Goal: Information Seeking & Learning: Learn about a topic

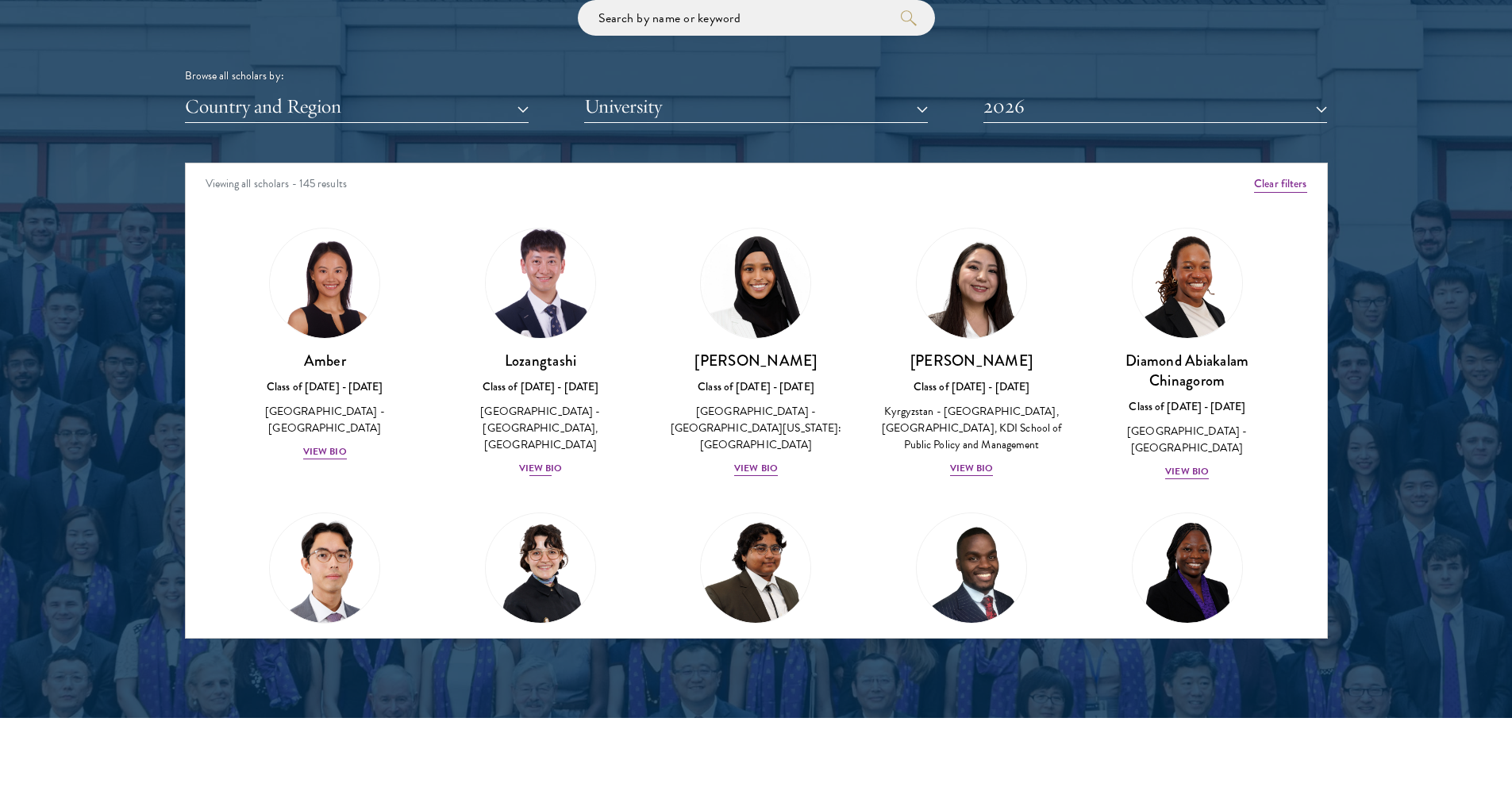
scroll to position [1946, 0]
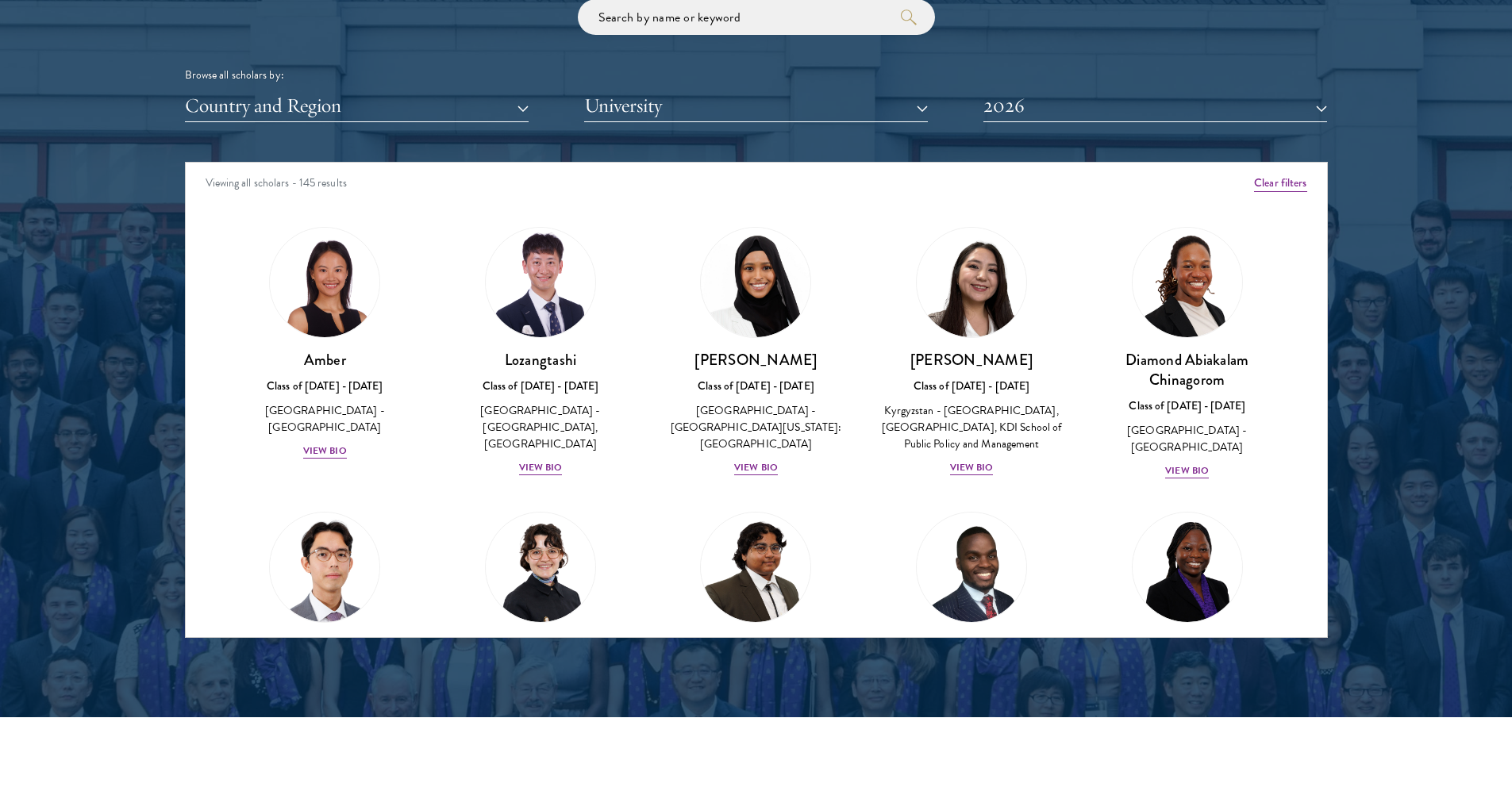
click at [269, 124] on div "Scholar Directory Congratulations and welcome to the Schwarzman Scholars Class …" at bounding box center [756, 234] width 1143 height 807
click at [593, 81] on div "Browse all scholars by:" at bounding box center [756, 75] width 1143 height 17
click at [636, 122] on div "Scholar Directory Congratulations and welcome to the Schwarzman Scholars Class …" at bounding box center [756, 234] width 1143 height 807
click at [636, 113] on button "University" at bounding box center [756, 105] width 343 height 32
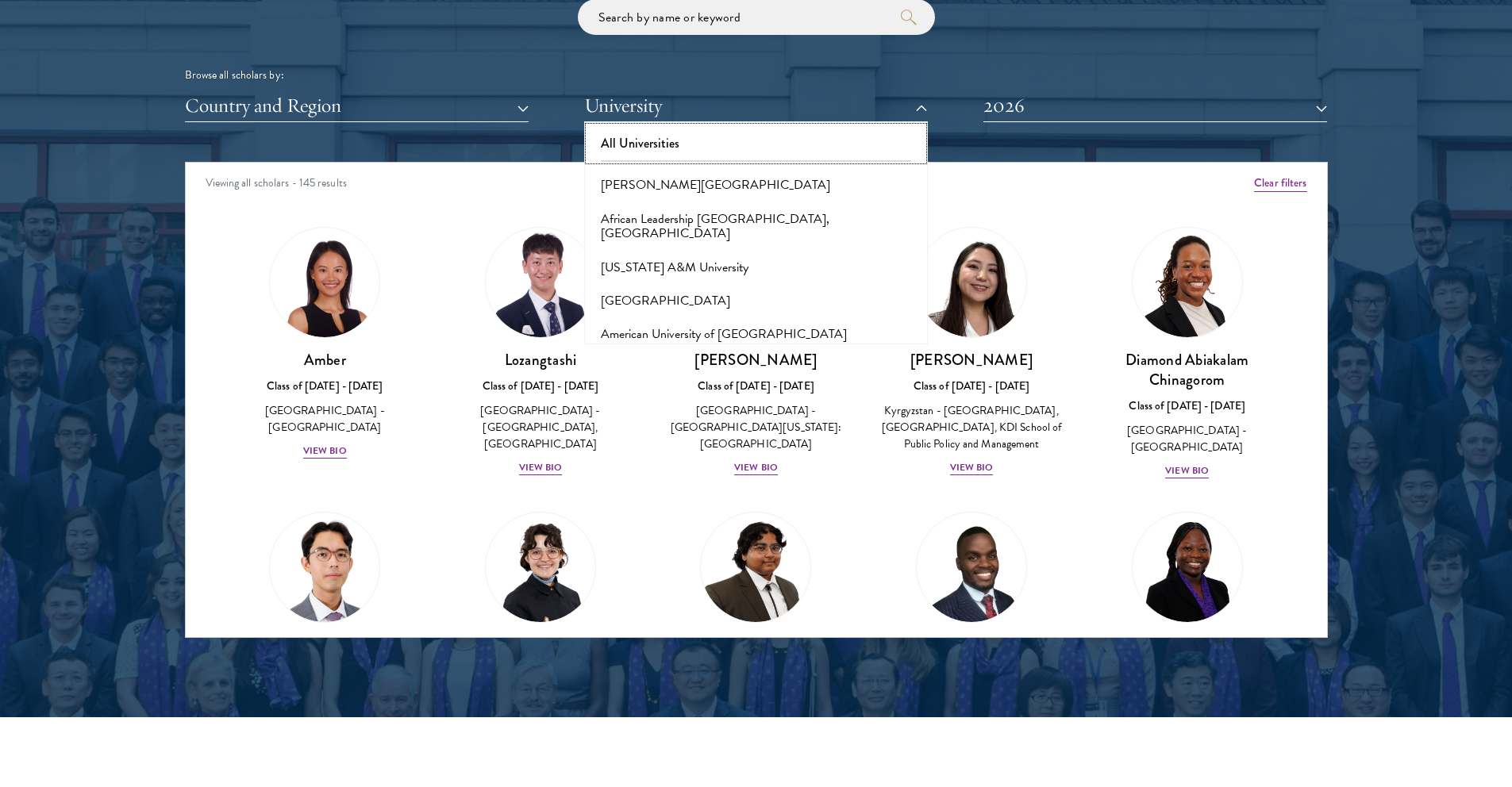
click at [658, 149] on button "All Universities" at bounding box center [756, 144] width 334 height 33
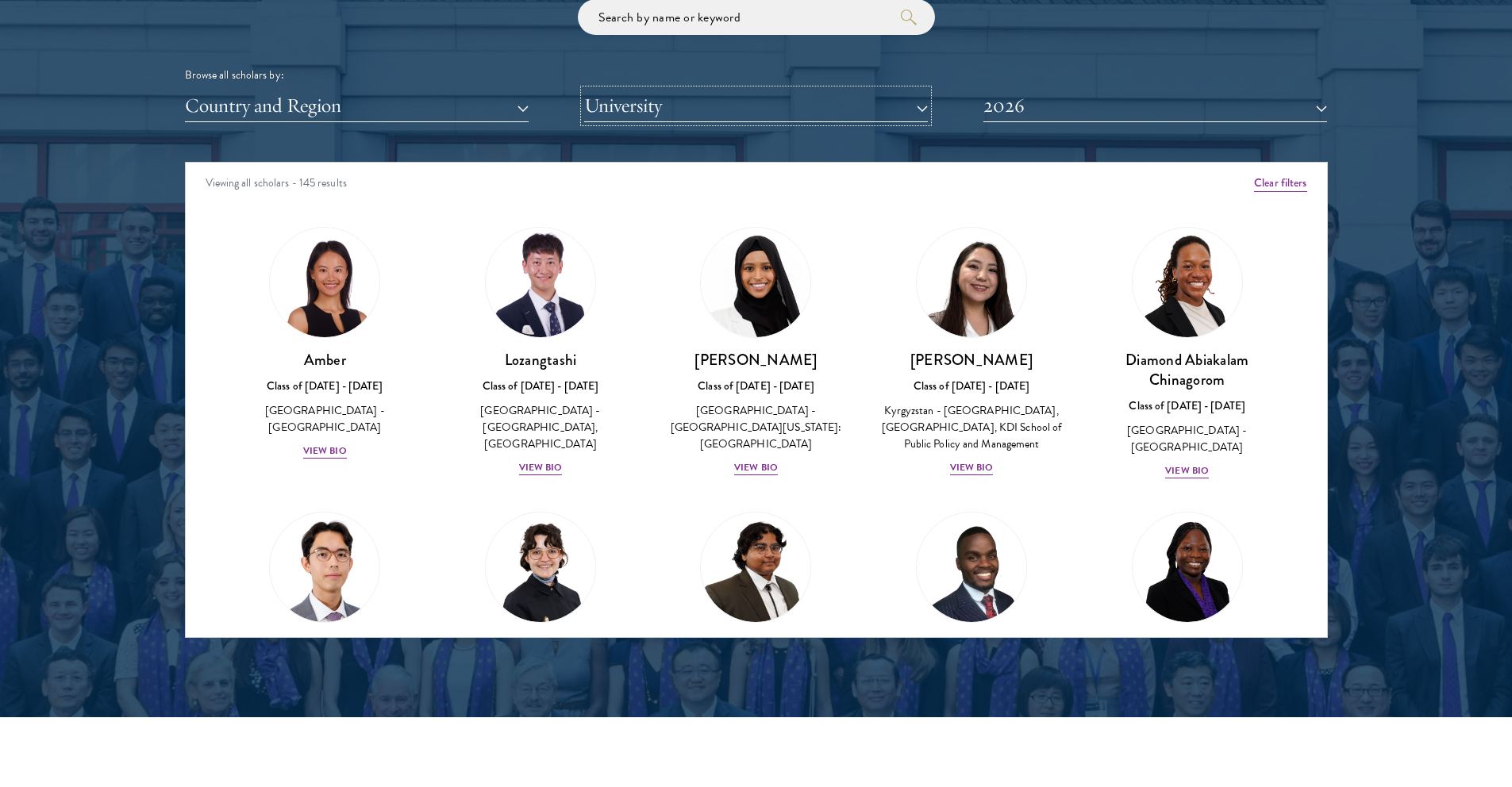
click at [662, 104] on button "University" at bounding box center [756, 105] width 343 height 32
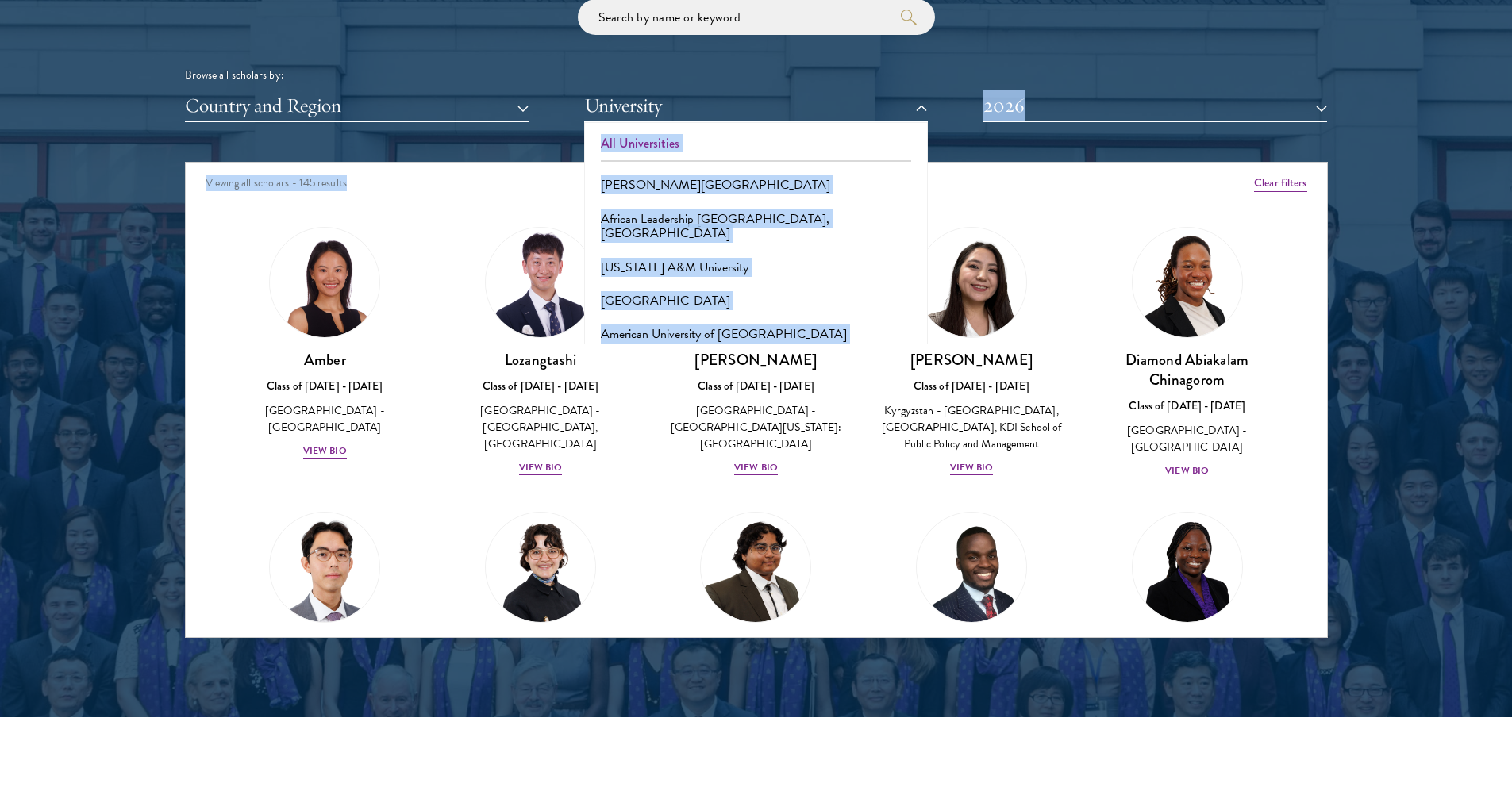
drag, startPoint x: 932, startPoint y: 149, endPoint x: 930, endPoint y: 168, distance: 19.1
click at [937, 184] on div "Scholar Directory Congratulations and welcome to the Schwarzman Scholars Class …" at bounding box center [756, 234] width 1143 height 807
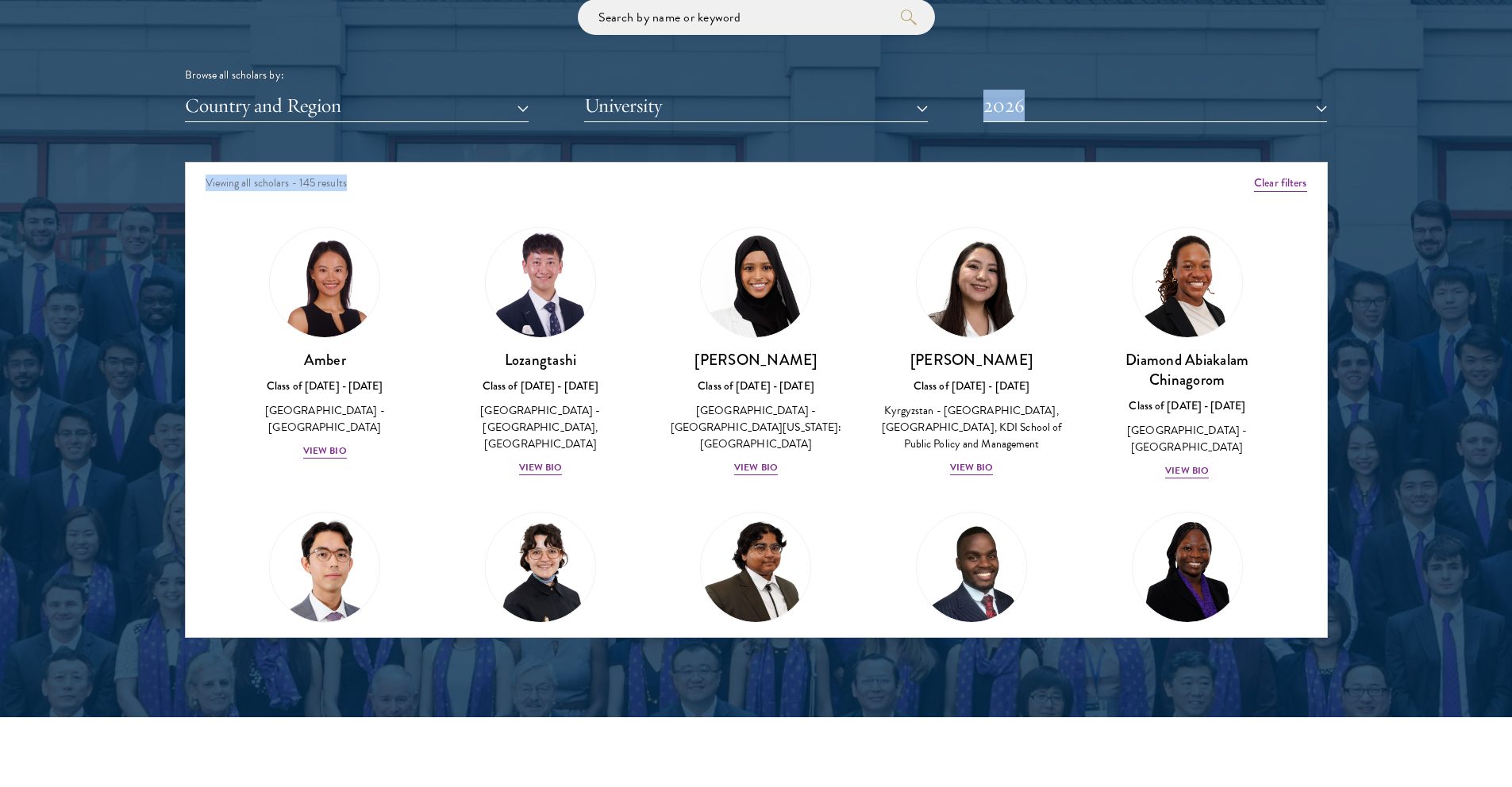
click at [888, 130] on div "Scholar Directory Congratulations and welcome to the Schwarzman Scholars Class …" at bounding box center [756, 234] width 1143 height 807
click at [899, 118] on button "University" at bounding box center [756, 105] width 343 height 32
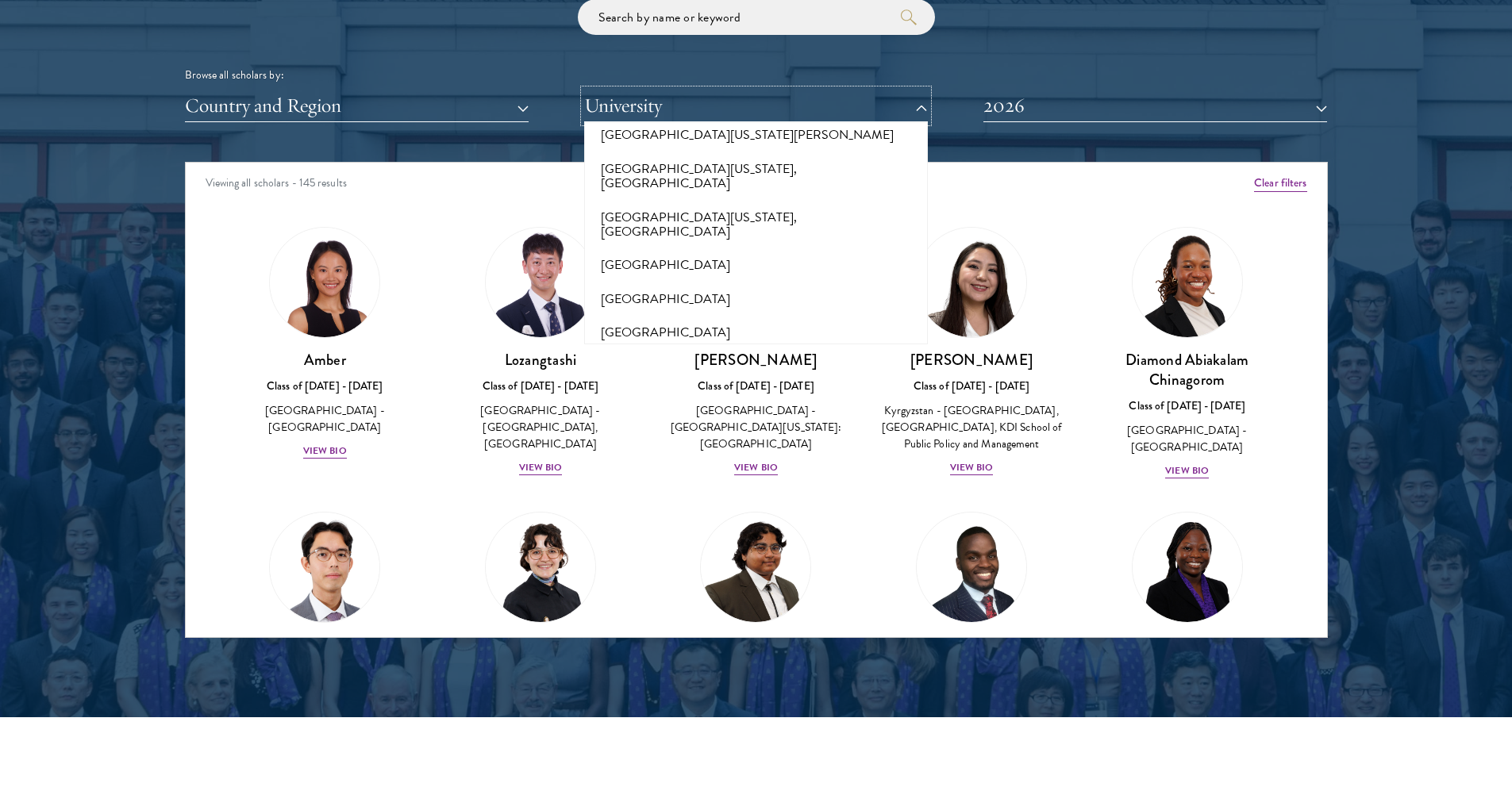
scroll to position [12027, 0]
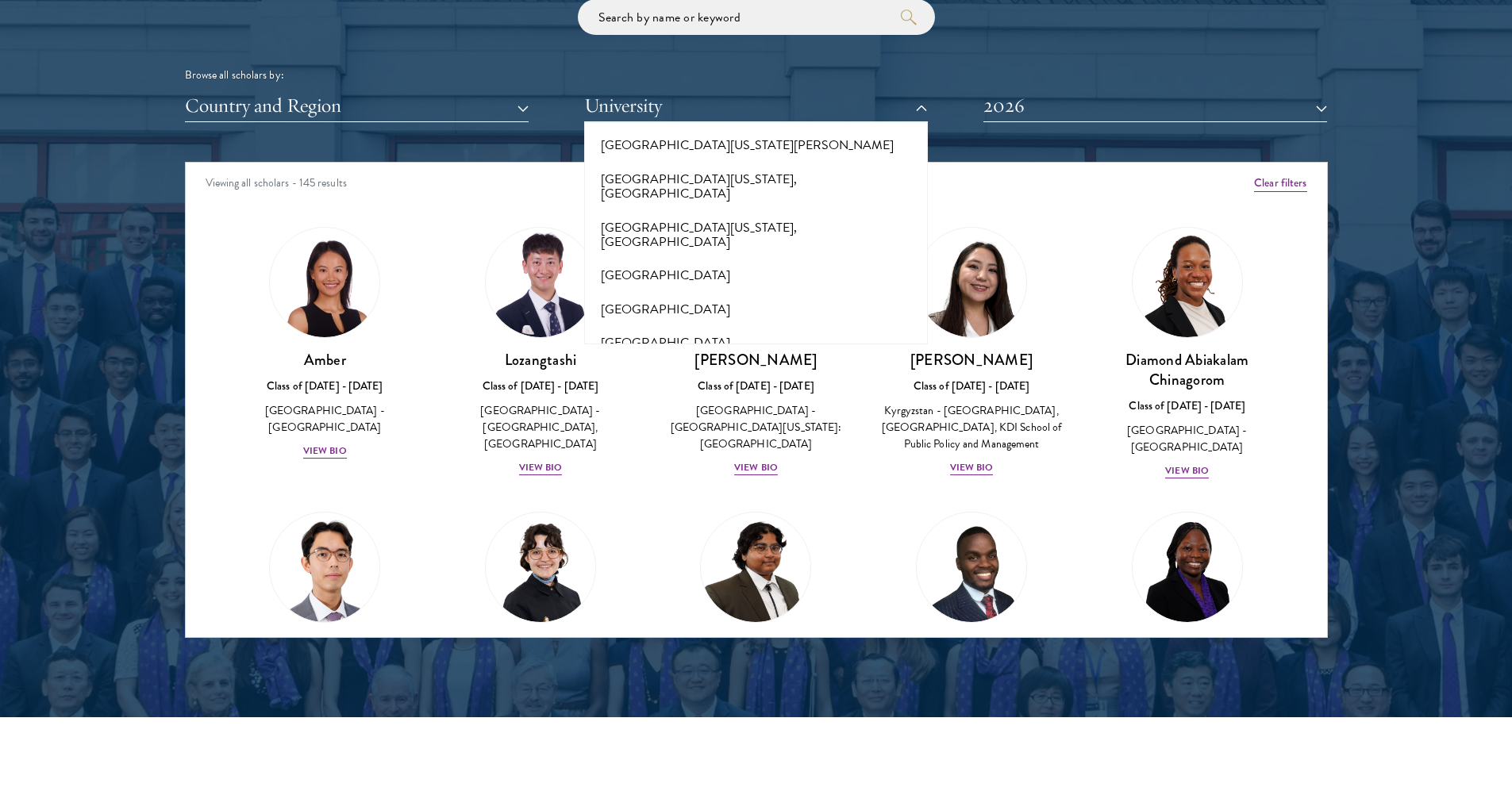
click at [670, 427] on button "[GEOGRAPHIC_DATA]" at bounding box center [756, 444] width 334 height 33
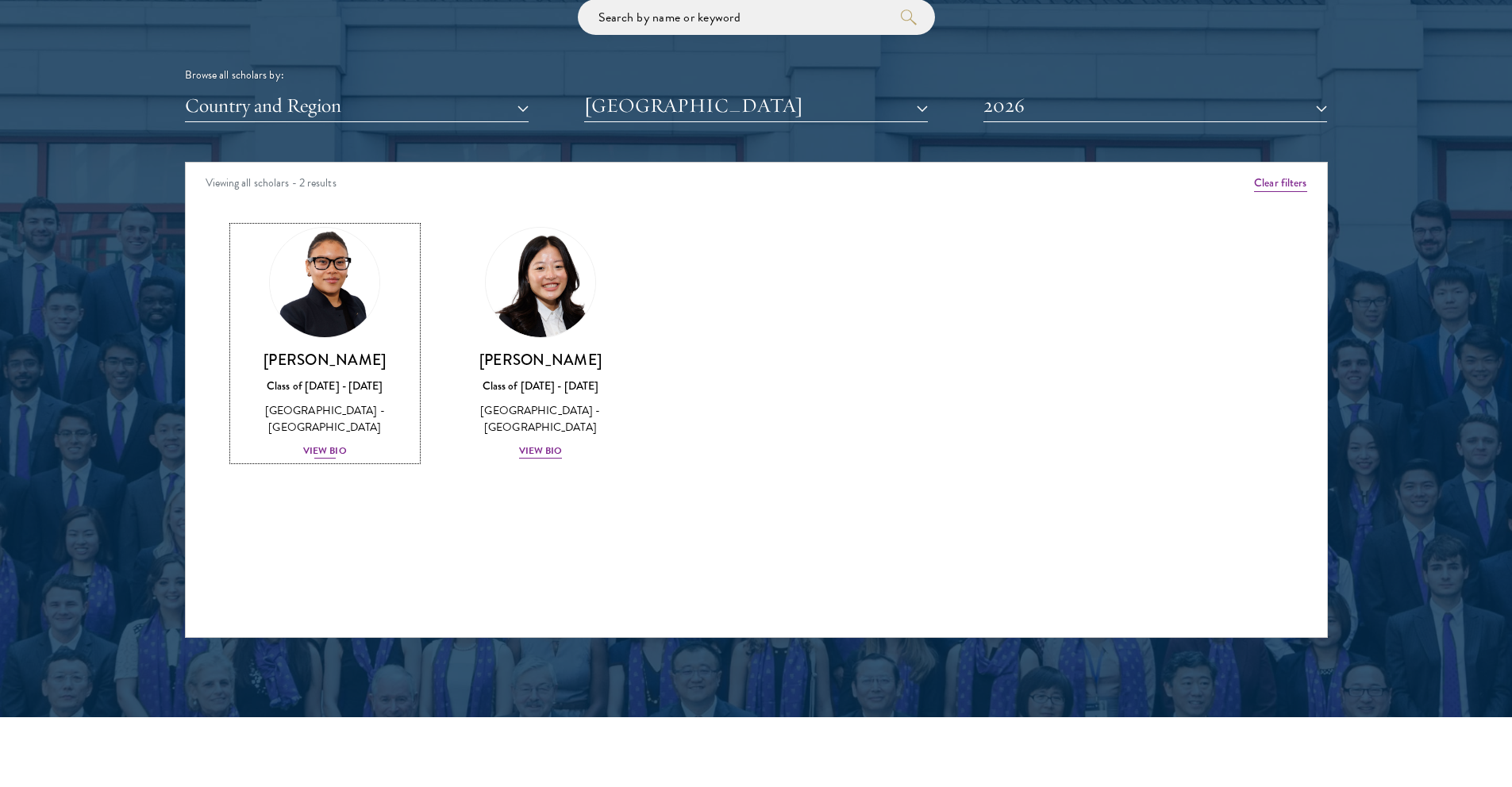
click at [347, 334] on img at bounding box center [324, 282] width 121 height 121
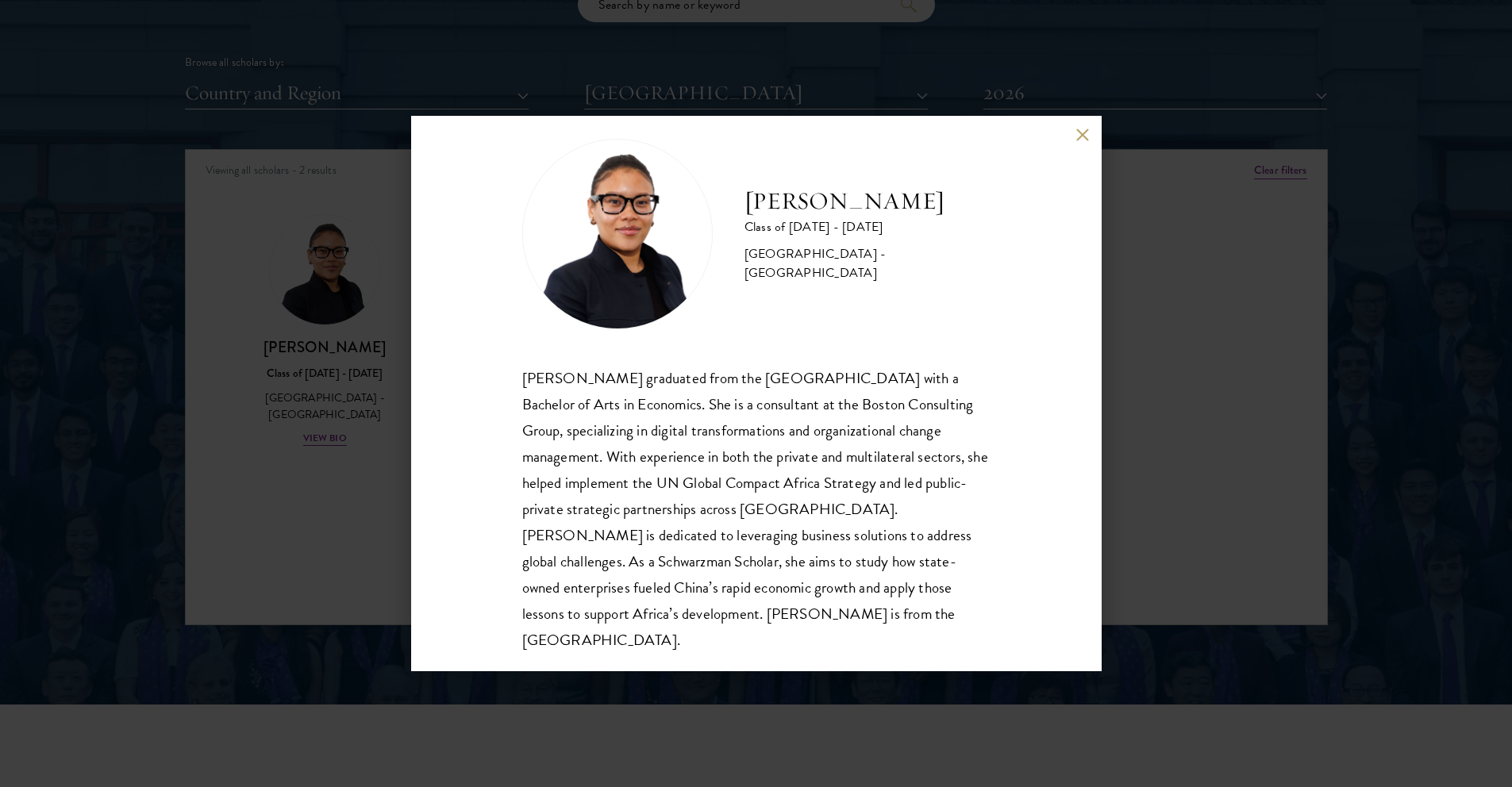
scroll to position [28, 0]
click at [1154, 433] on div "[PERSON_NAME] Class of [DATE] - [DATE] [GEOGRAPHIC_DATA] - [GEOGRAPHIC_DATA] [P…" at bounding box center [756, 393] width 1512 height 787
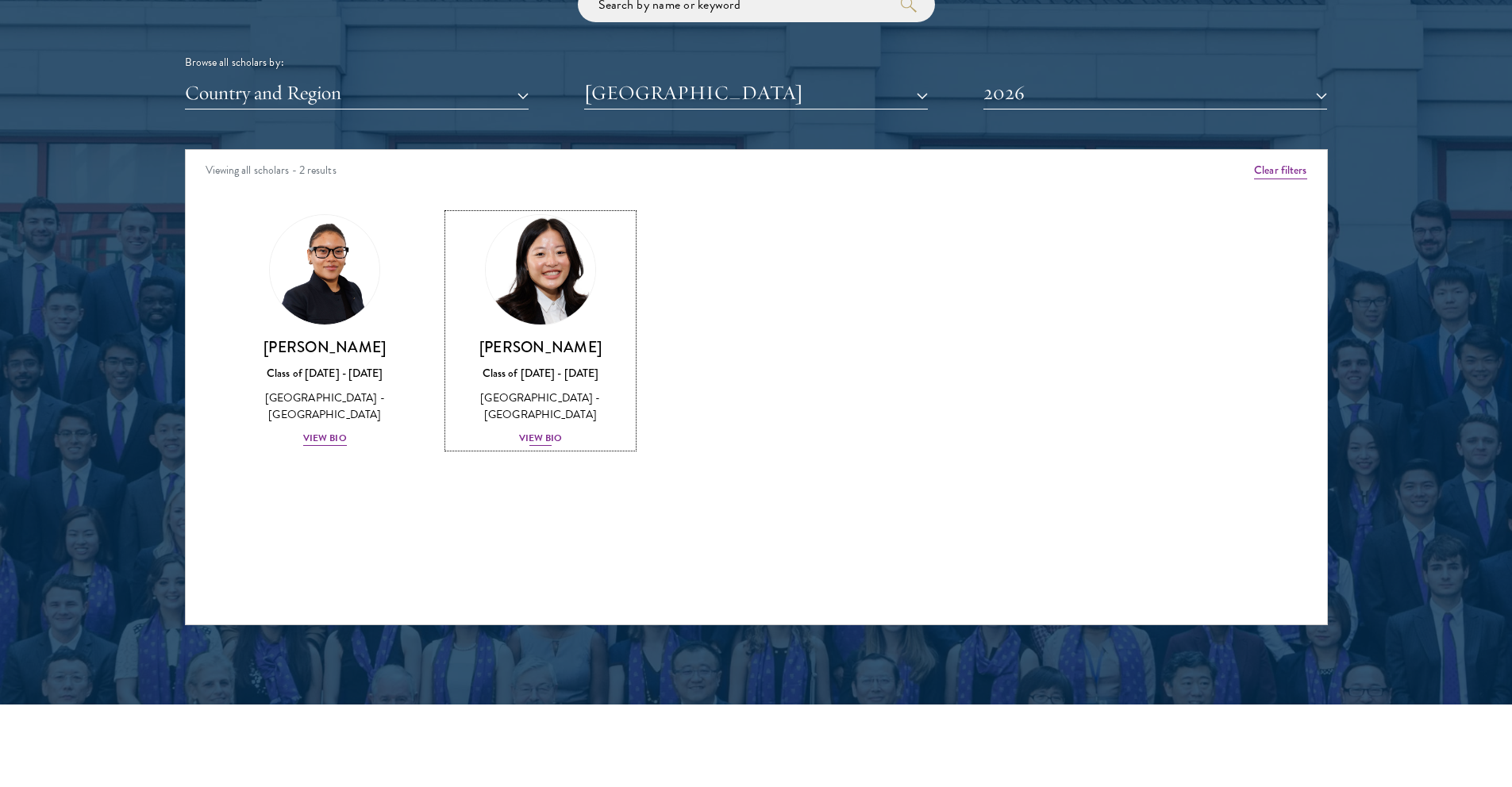
click at [554, 329] on link "[PERSON_NAME] Class of [DATE] - [DATE] [GEOGRAPHIC_DATA] - [GEOGRAPHIC_DATA] Vi…" at bounding box center [541, 330] width 185 height 233
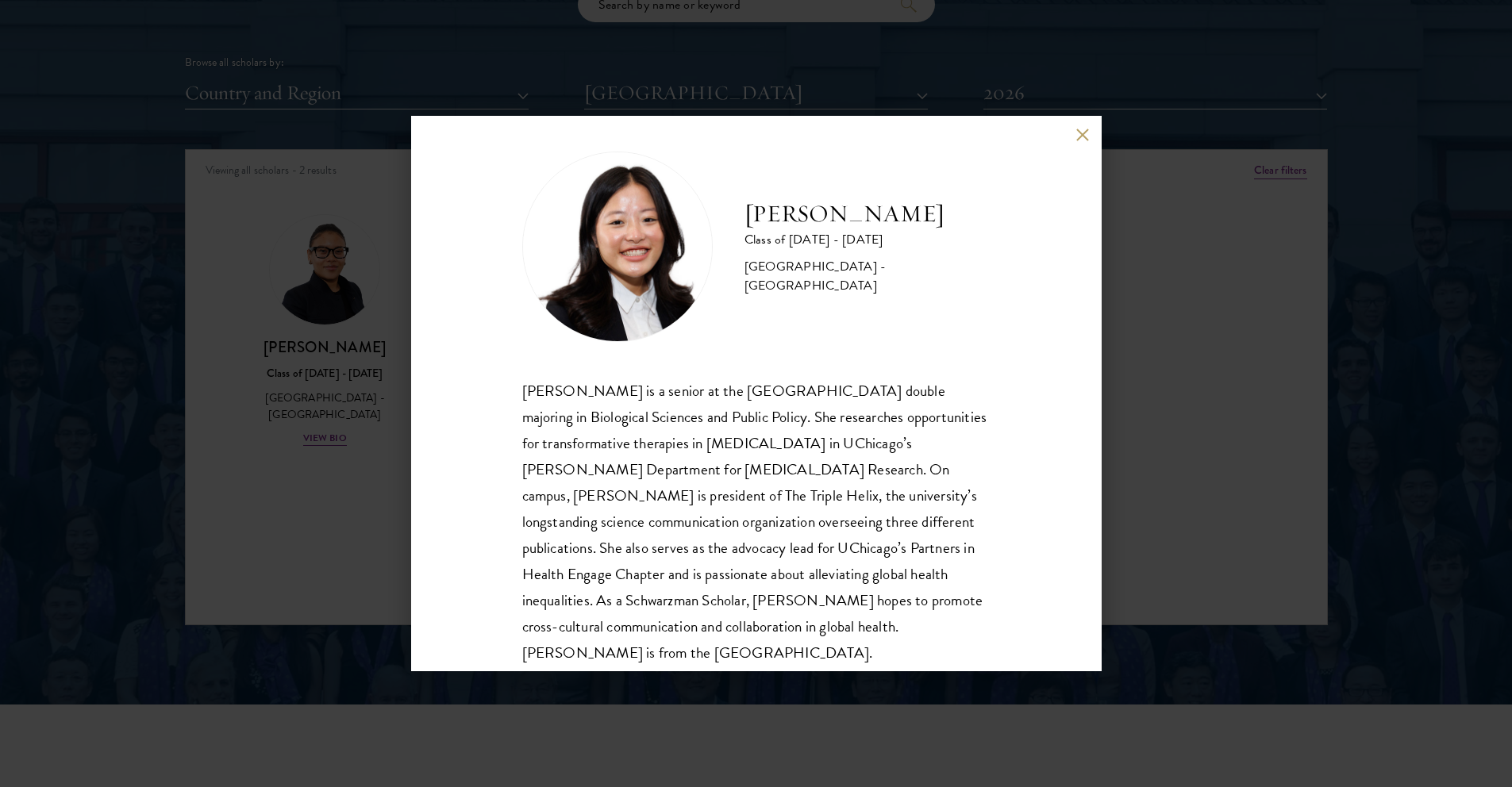
scroll to position [28, 0]
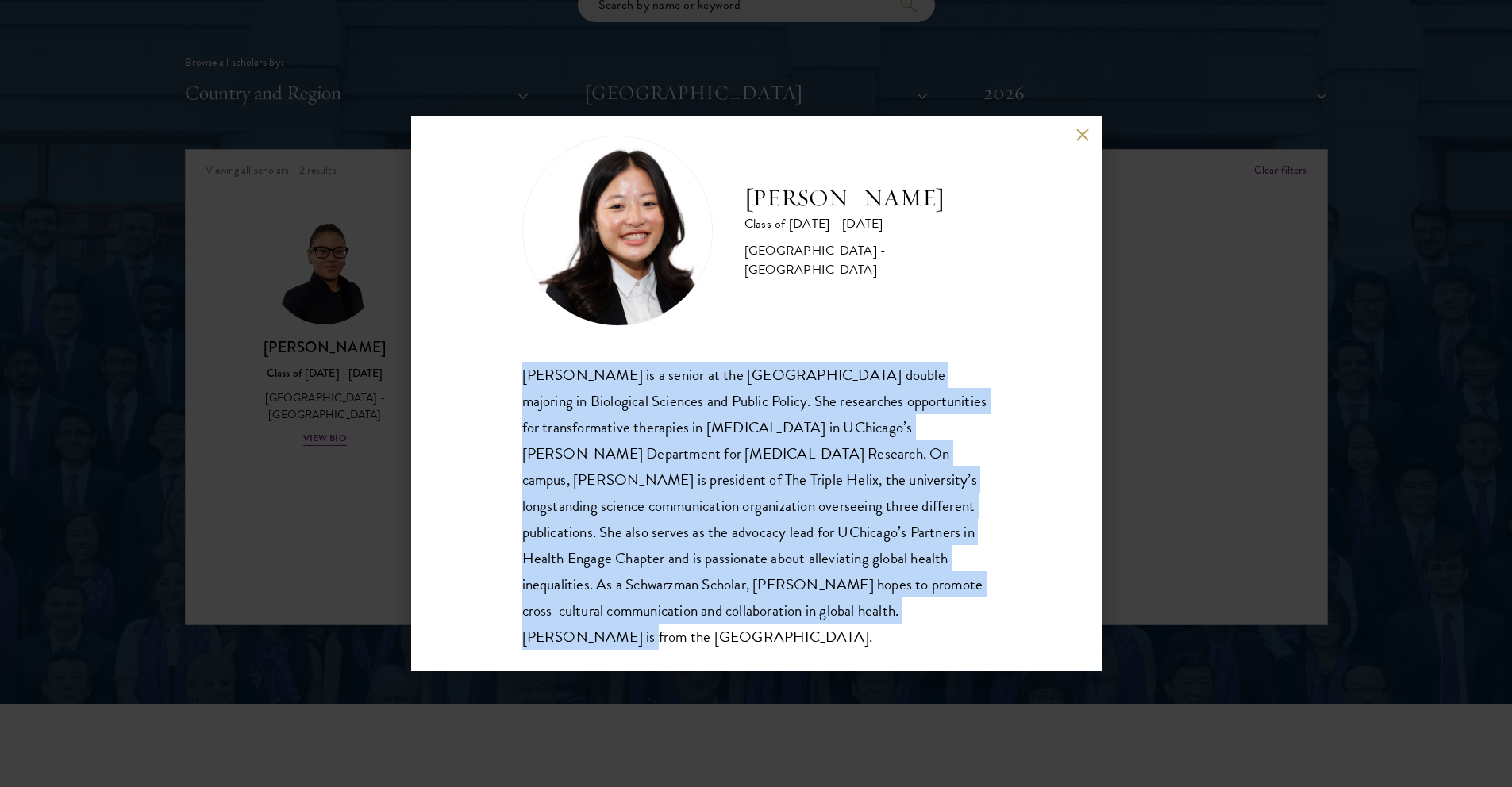
drag, startPoint x: 524, startPoint y: 381, endPoint x: 904, endPoint y: 604, distance: 440.6
click at [904, 604] on div "[PERSON_NAME] is a senior at the [GEOGRAPHIC_DATA] double majoring in Biologica…" at bounding box center [756, 506] width 469 height 289
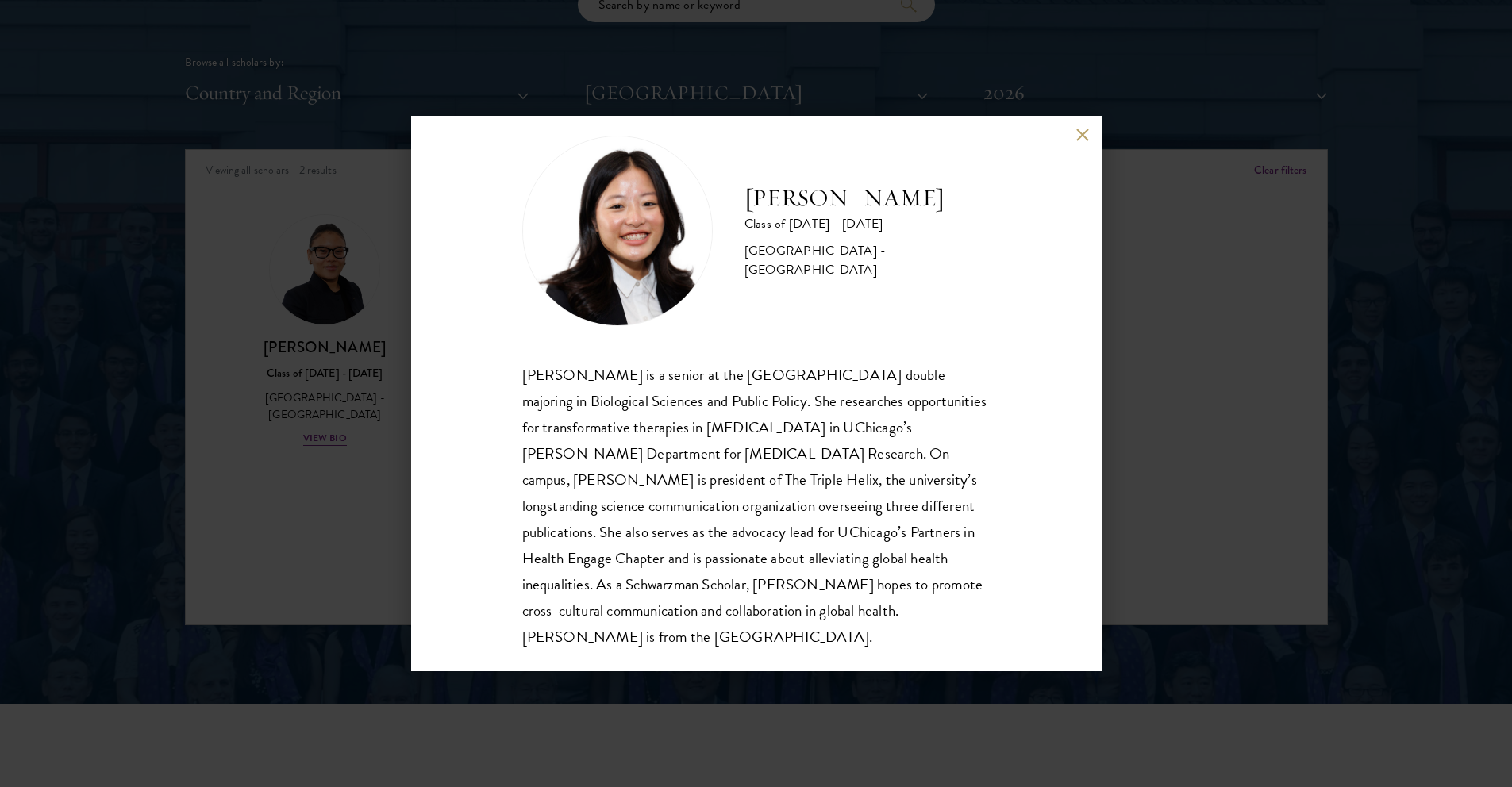
click at [913, 605] on div "[PERSON_NAME] is a senior at the [GEOGRAPHIC_DATA] double majoring in Biologica…" at bounding box center [756, 506] width 469 height 289
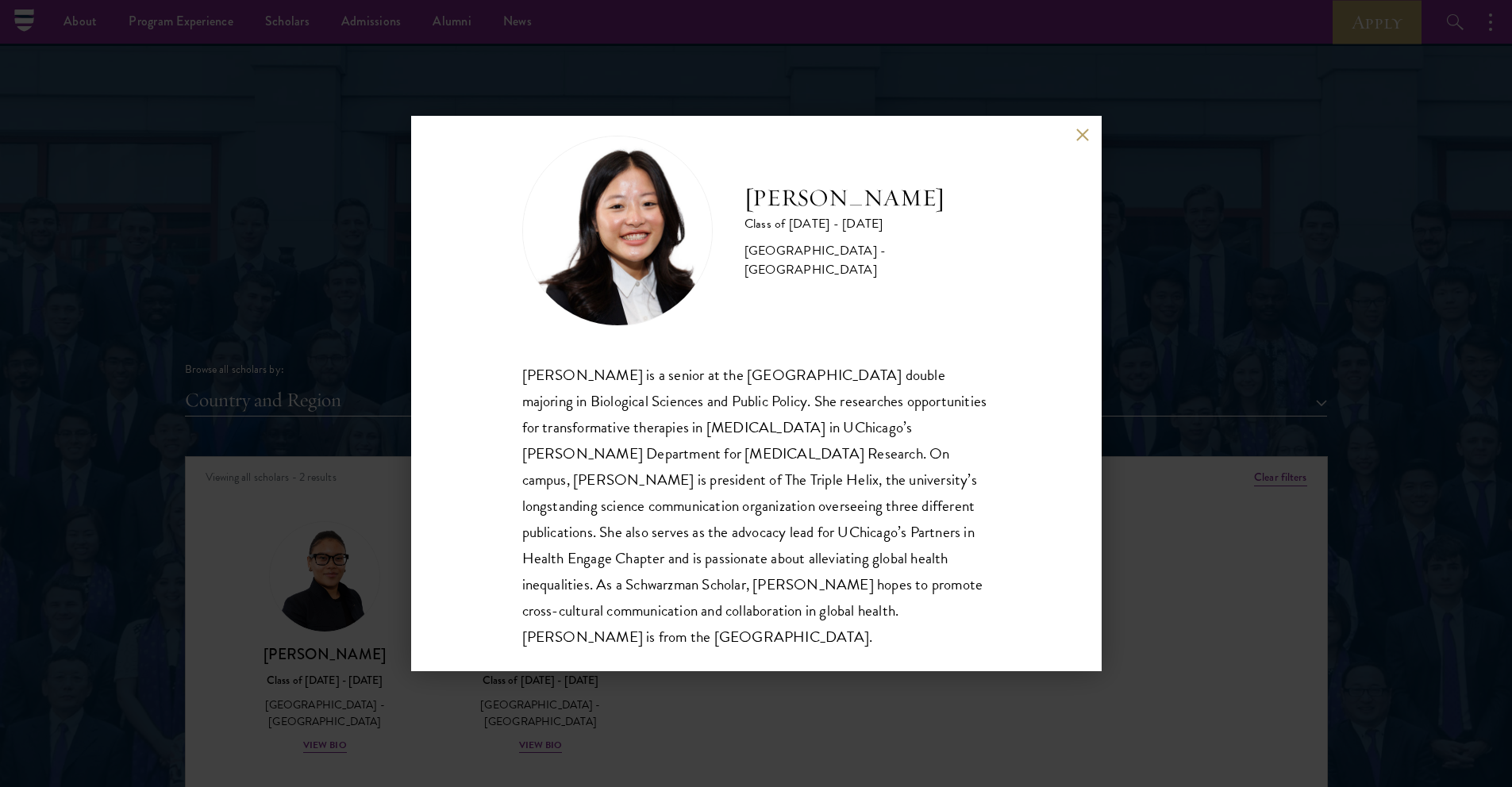
scroll to position [1582, 0]
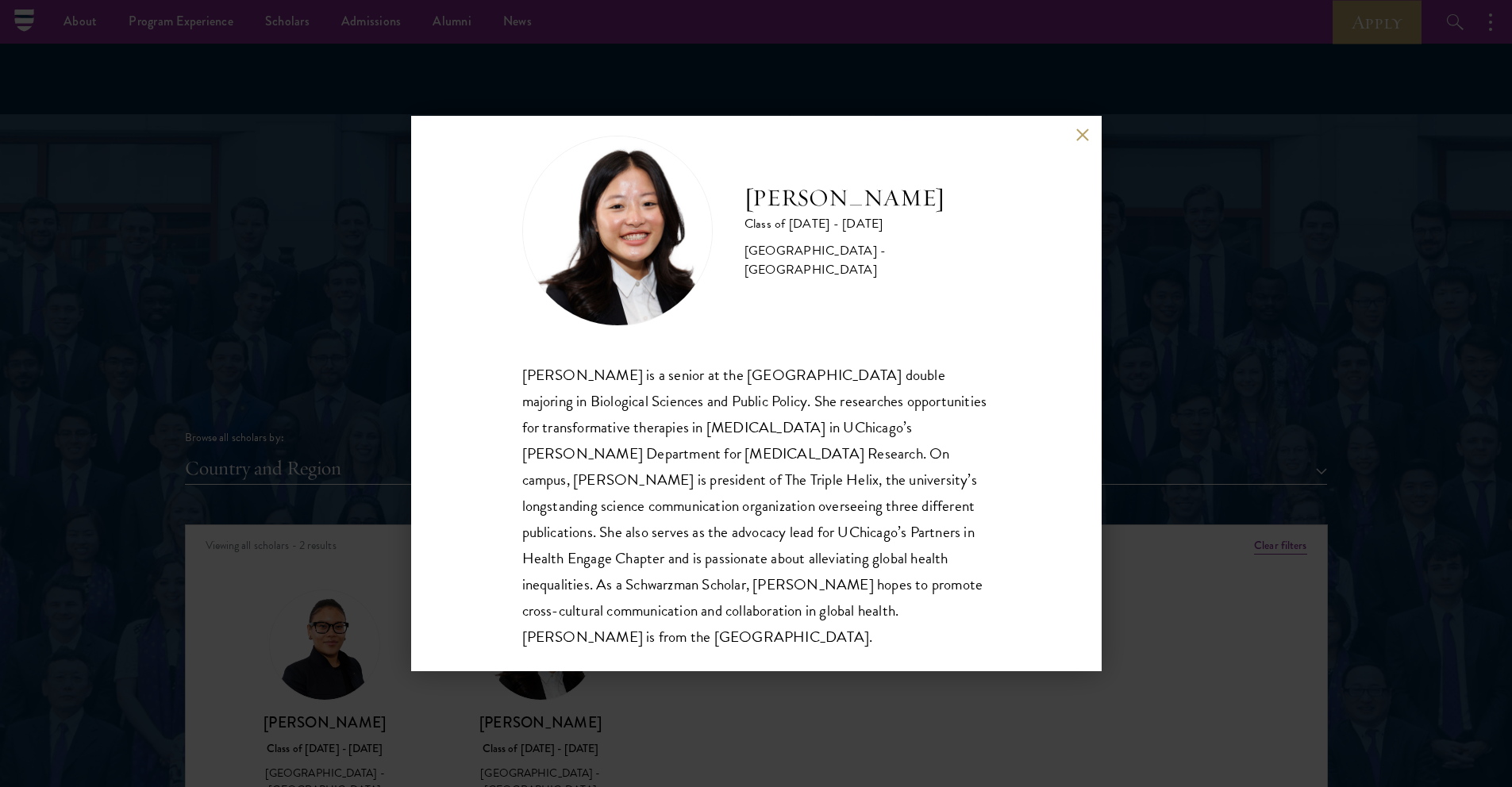
click at [1214, 648] on div "[PERSON_NAME] Class of [DATE] - [DATE] [GEOGRAPHIC_DATA] - [GEOGRAPHIC_DATA] [P…" at bounding box center [756, 393] width 1512 height 787
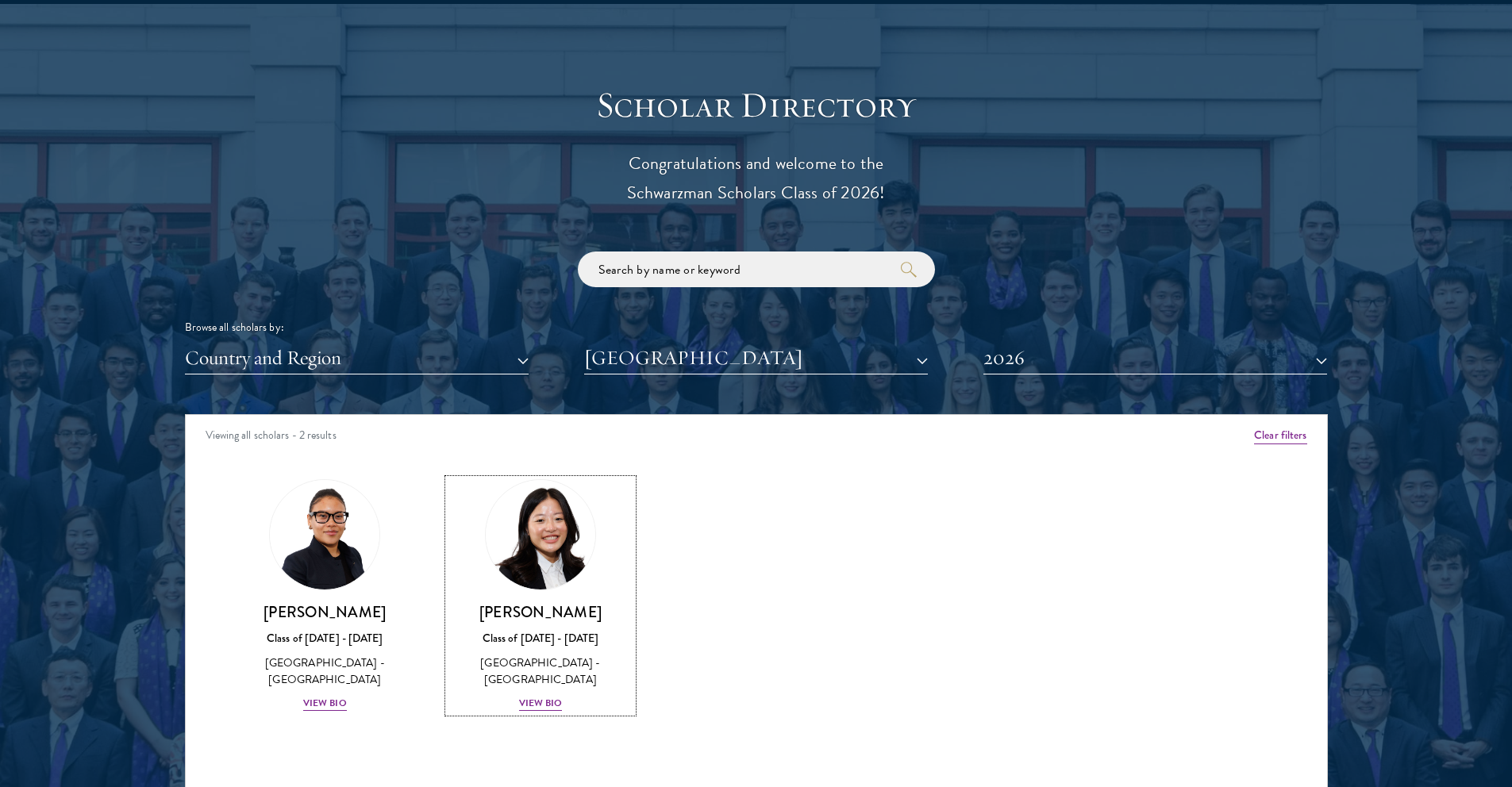
scroll to position [1694, 0]
